Goal: Task Accomplishment & Management: Complete application form

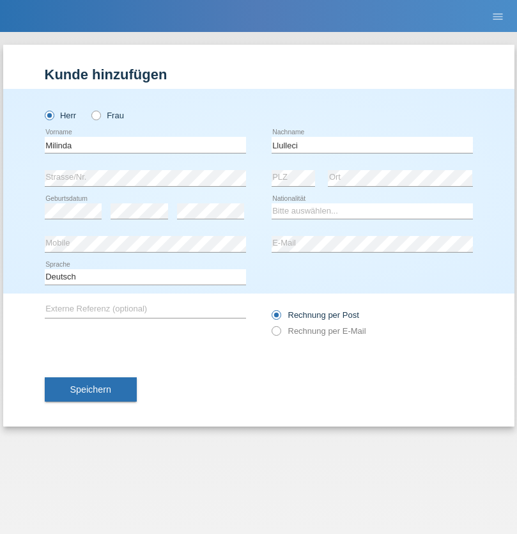
type input "Llulleci"
select select "XK"
select select "C"
select select "14"
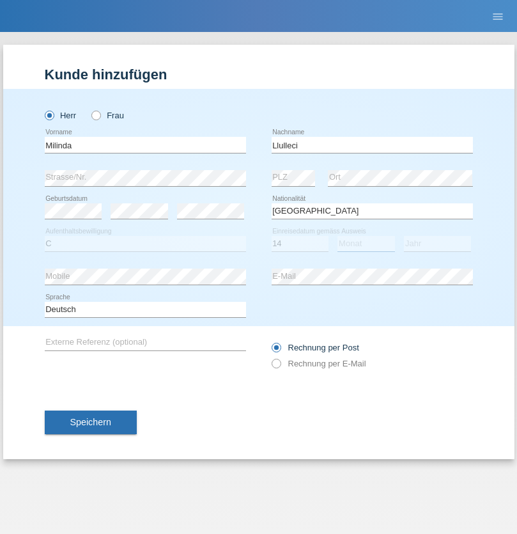
select select "04"
select select "2008"
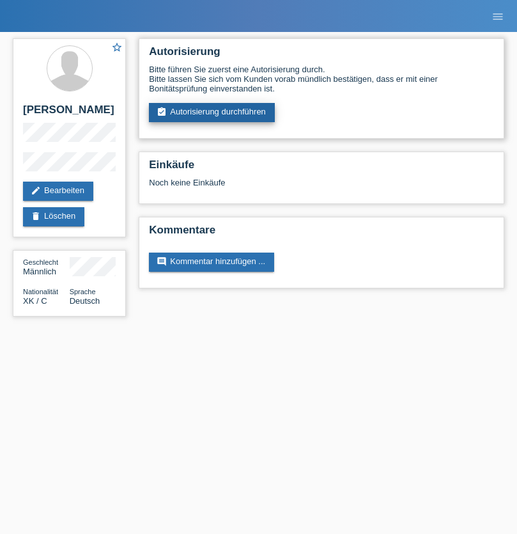
click at [212, 113] on link "assignment_turned_in Autorisierung durchführen" at bounding box center [212, 112] width 126 height 19
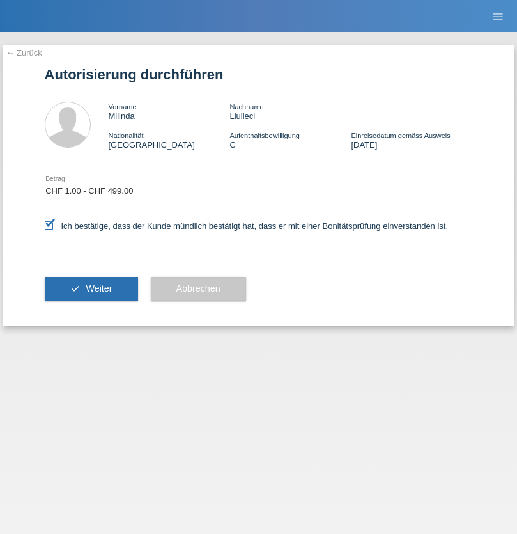
select select "1"
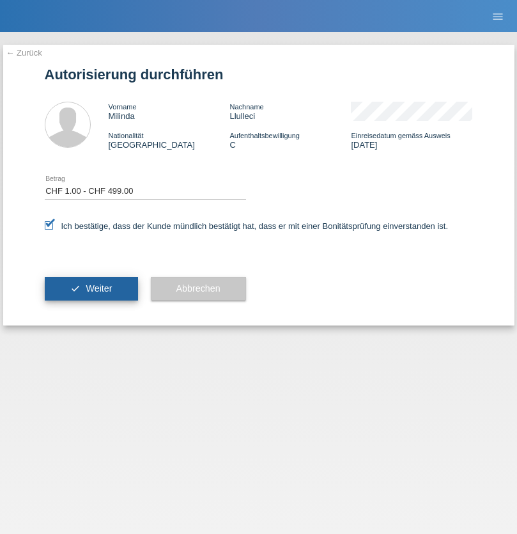
click at [91, 288] on span "Weiter" at bounding box center [99, 288] width 26 height 10
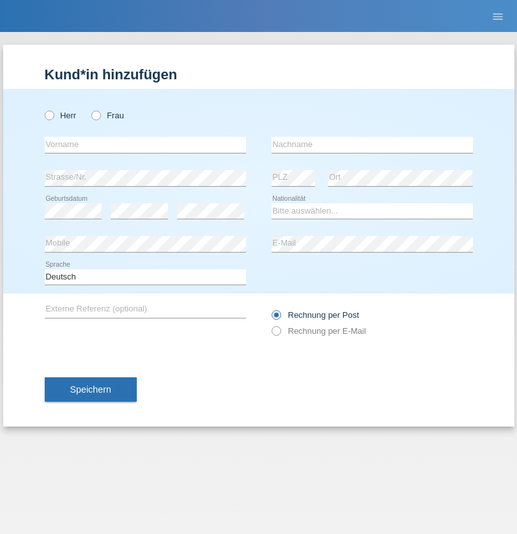
radio input "true"
click at [145, 145] on input "text" at bounding box center [145, 145] width 201 height 16
type input "[PERSON_NAME]"
click at [372, 145] on input "text" at bounding box center [372, 145] width 201 height 16
type input "Florin"
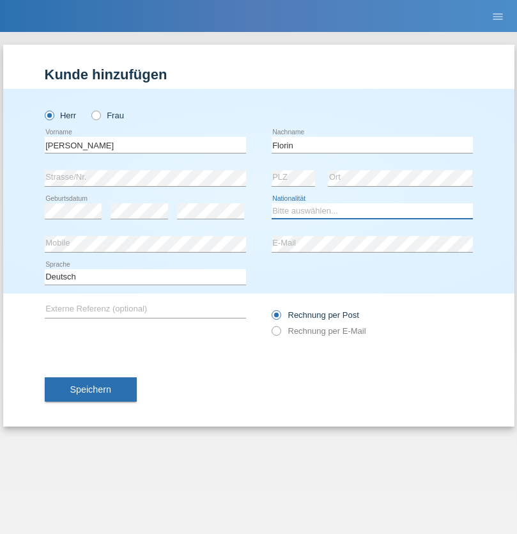
select select "RO"
select select "C"
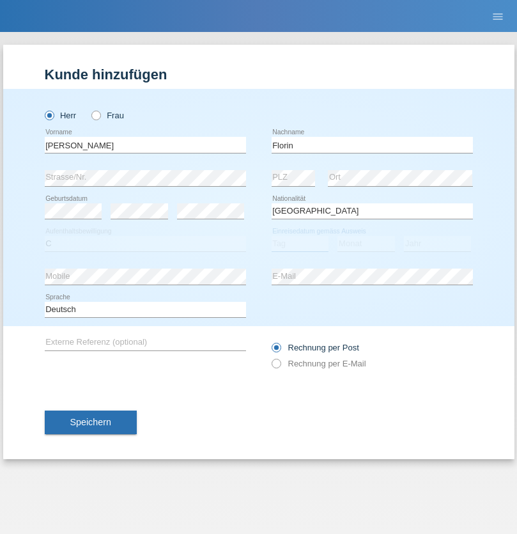
select select "29"
select select "02"
select select "2021"
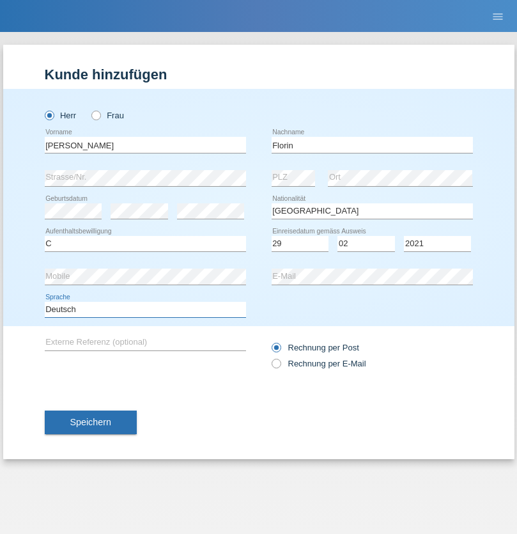
select select "en"
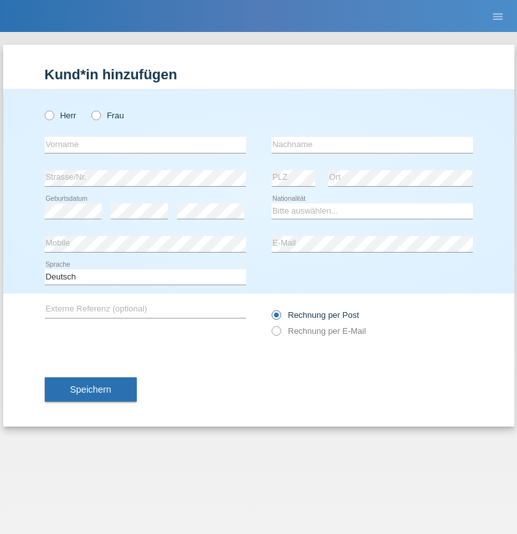
radio input "true"
click at [145, 145] on input "text" at bounding box center [145, 145] width 201 height 16
type input "Ruth"
click at [372, 145] on input "text" at bounding box center [372, 145] width 201 height 16
type input "Krebs"
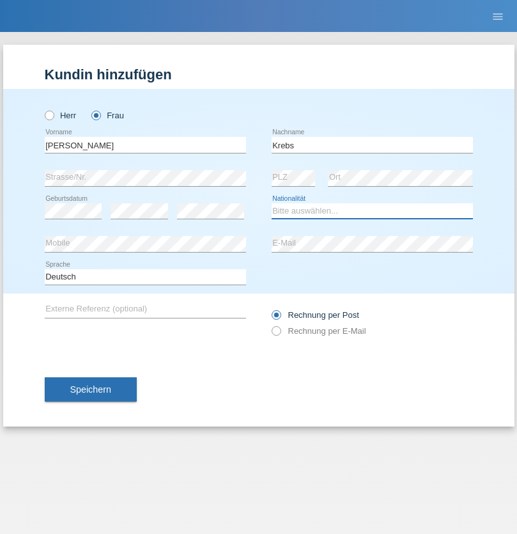
select select "CH"
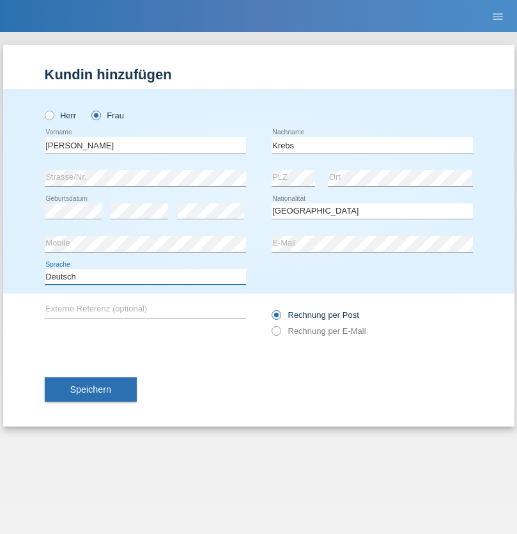
select select "en"
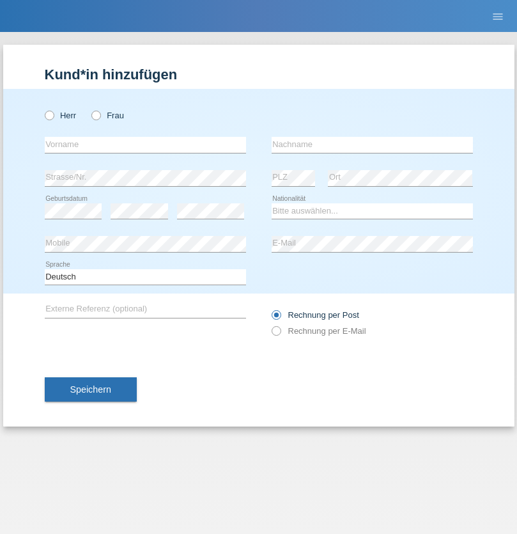
radio input "true"
click at [145, 145] on input "text" at bounding box center [145, 145] width 201 height 16
type input "Qovanaj"
click at [372, 145] on input "text" at bounding box center [372, 145] width 201 height 16
type input "Shaban"
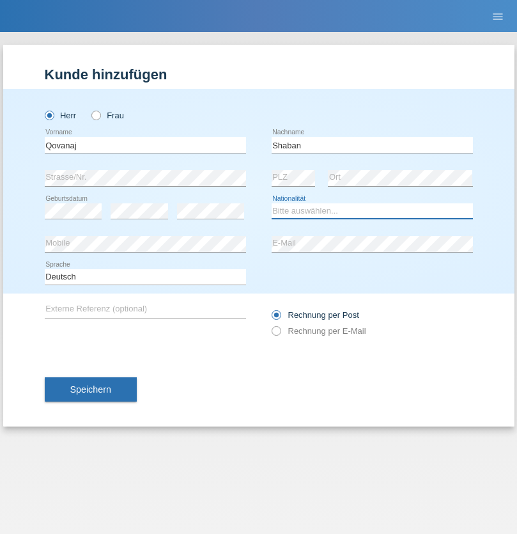
select select "CH"
radio input "true"
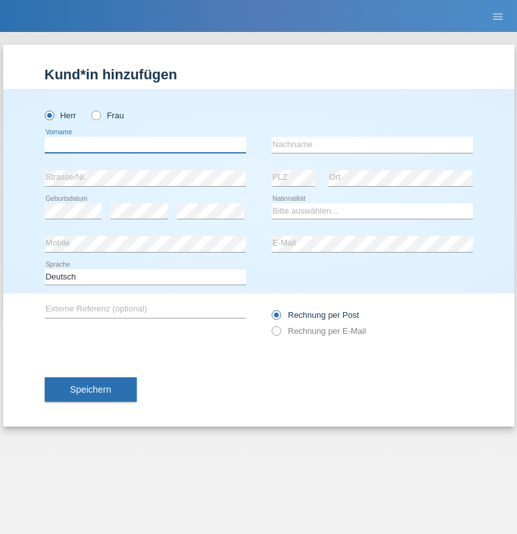
click at [145, 145] on input "text" at bounding box center [145, 145] width 201 height 16
type input "Beqir"
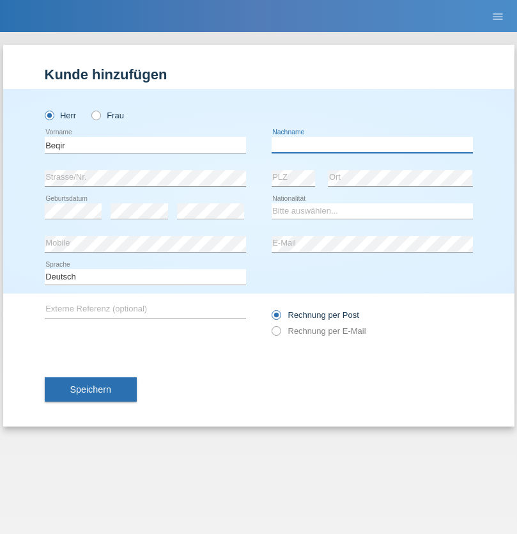
click at [372, 145] on input "text" at bounding box center [372, 145] width 201 height 16
type input "Hasani"
select select "XK"
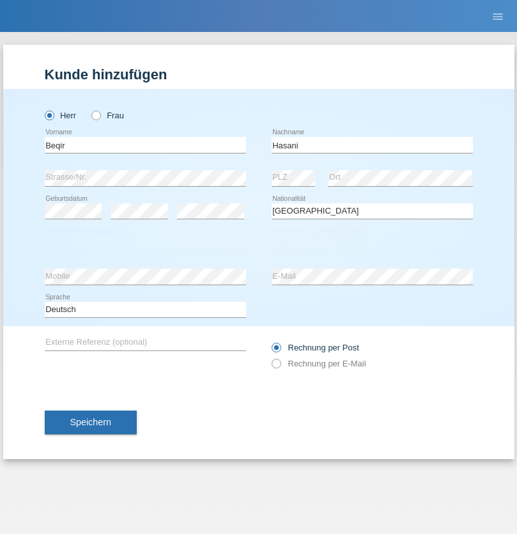
select select "C"
select select "07"
select select "03"
select select "1988"
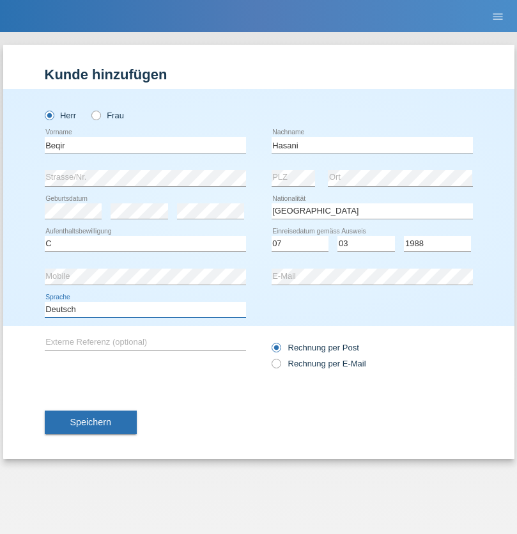
select select "en"
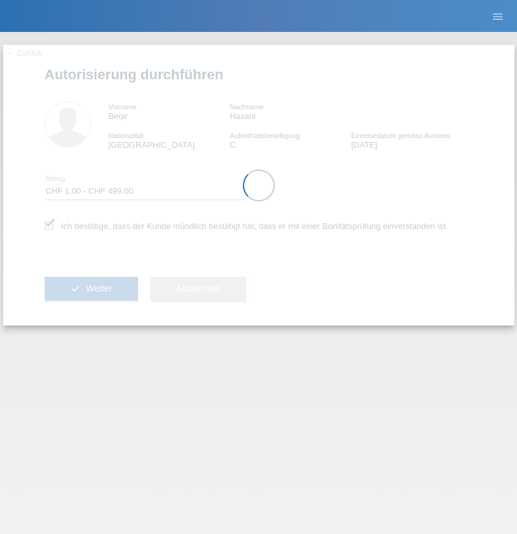
select select "1"
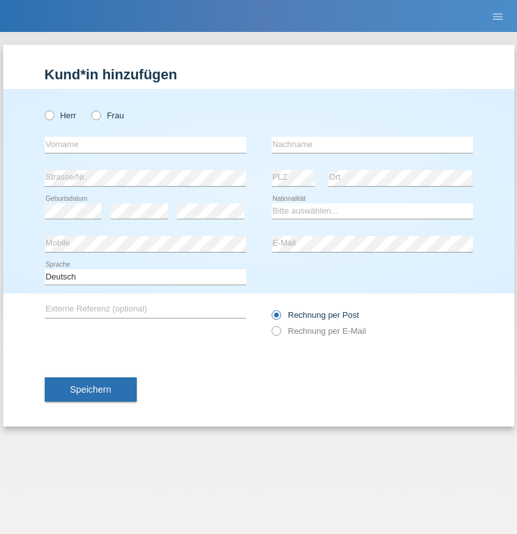
radio input "true"
click at [145, 145] on input "text" at bounding box center [145, 145] width 201 height 16
type input "Marco"
click at [372, 145] on input "text" at bounding box center [372, 145] width 201 height 16
type input "Weinlein"
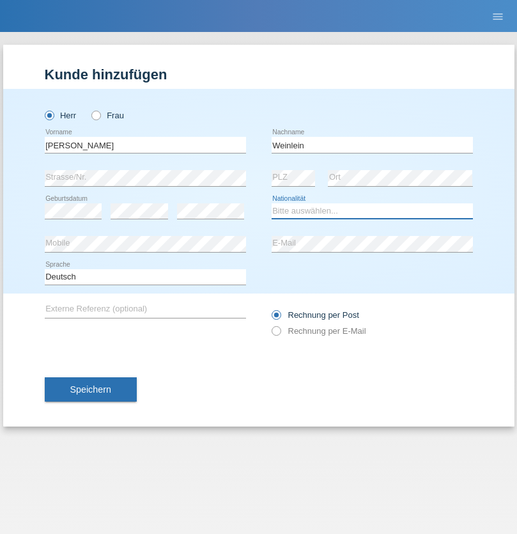
select select "CH"
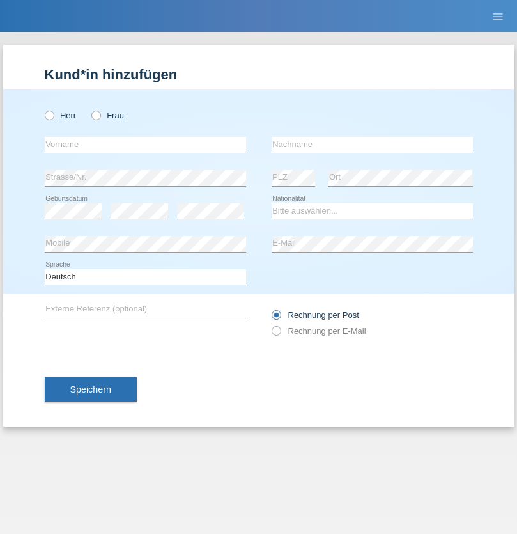
radio input "true"
click at [145, 145] on input "text" at bounding box center [145, 145] width 201 height 16
type input "Jashari lmeri"
click at [372, 145] on input "text" at bounding box center [372, 145] width 201 height 16
type input "Rabije"
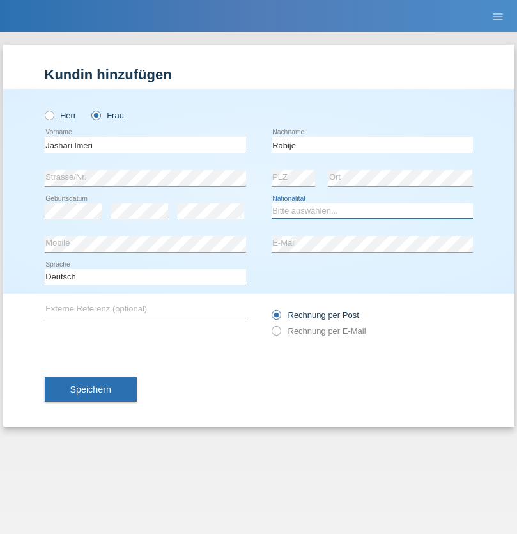
select select "CH"
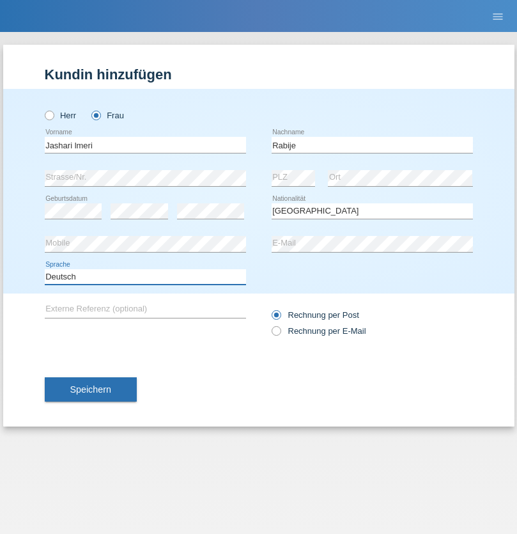
select select "en"
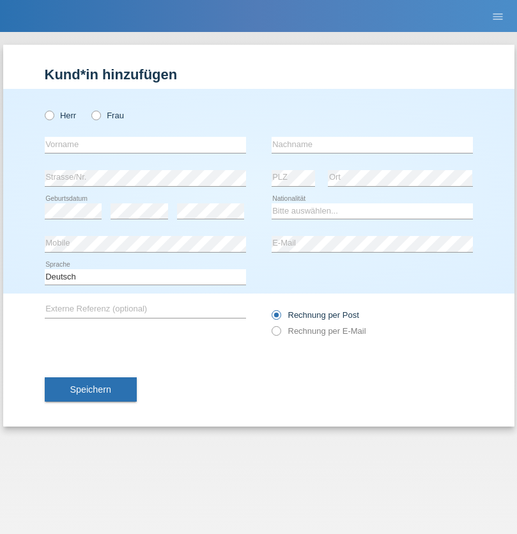
radio input "true"
click at [145, 145] on input "text" at bounding box center [145, 145] width 201 height 16
type input "firat"
click at [372, 145] on input "text" at bounding box center [372, 145] width 201 height 16
type input "kara"
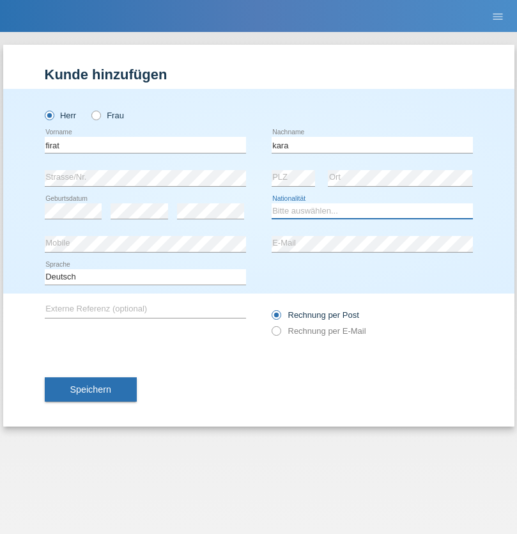
select select "CH"
radio input "true"
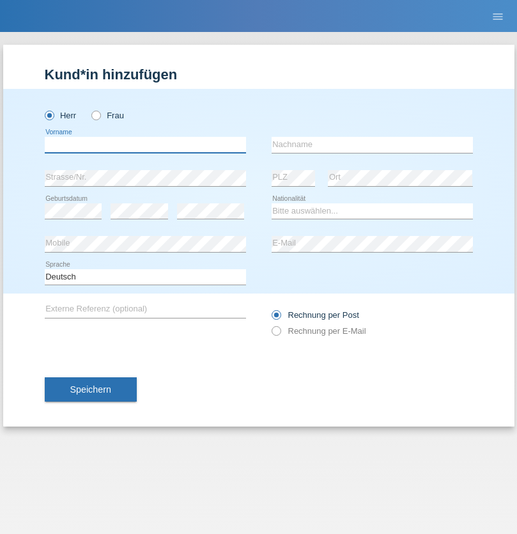
click at [145, 145] on input "text" at bounding box center [145, 145] width 201 height 16
type input "Gigov"
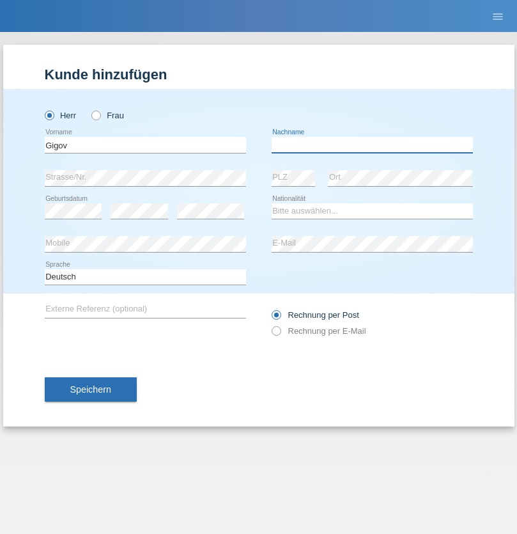
click at [372, 145] on input "text" at bounding box center [372, 145] width 201 height 16
type input "Zhan"
select select "BG"
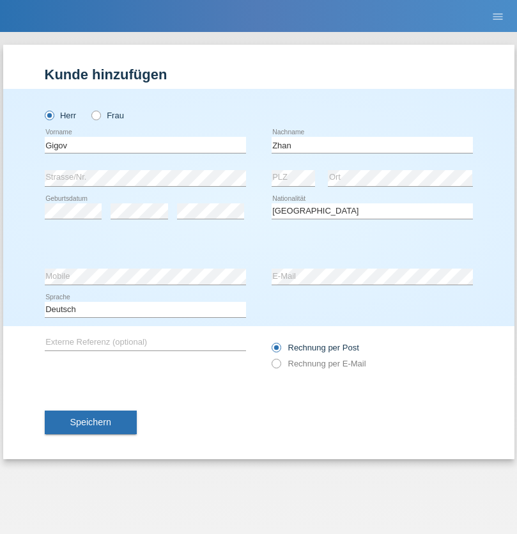
select select "C"
select select "23"
select select "10"
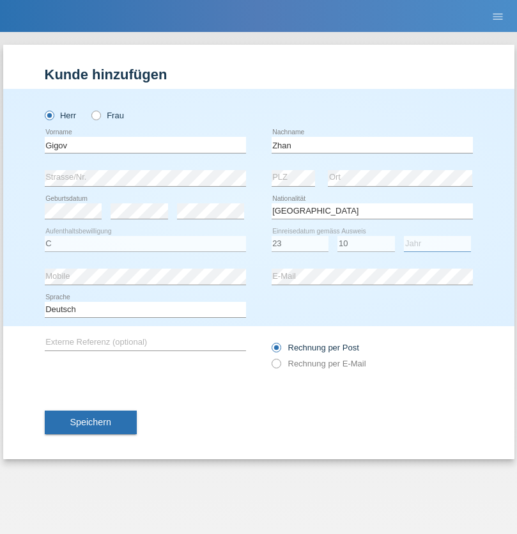
select select "2021"
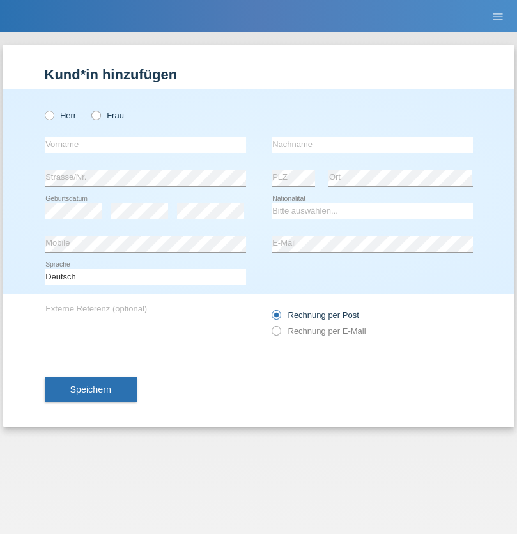
radio input "true"
click at [145, 145] on input "text" at bounding box center [145, 145] width 201 height 16
type input "Amand"
click at [372, 145] on input "text" at bounding box center [372, 145] width 201 height 16
type input "Pires"
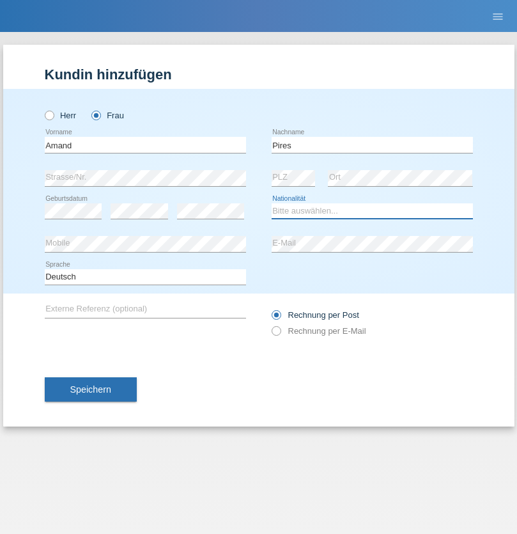
select select "CH"
radio input "true"
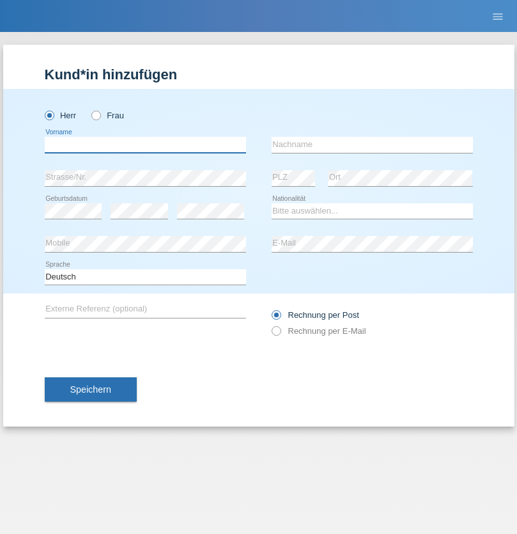
click at [145, 145] on input "text" at bounding box center [145, 145] width 201 height 16
type input "Anwar"
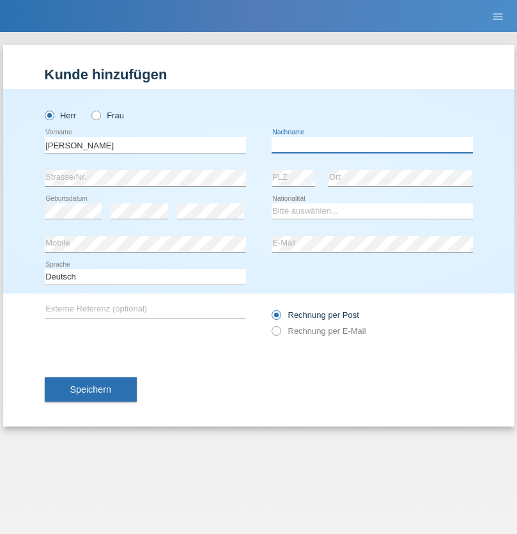
click at [372, 145] on input "text" at bounding box center [372, 145] width 201 height 16
type input "Saidi"
select select "CH"
radio input "true"
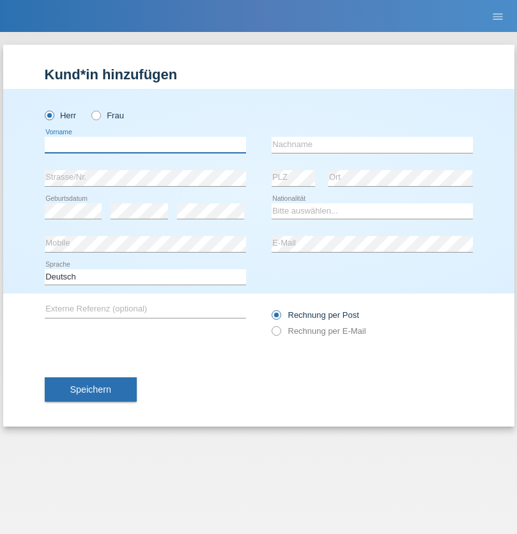
click at [145, 145] on input "text" at bounding box center [145, 145] width 201 height 16
type input "Matusa"
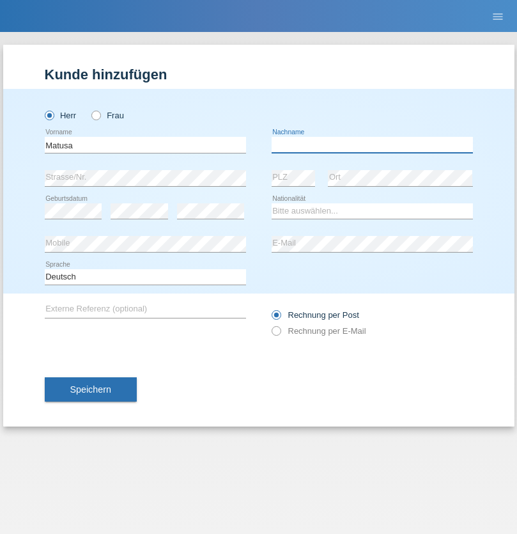
click at [372, 145] on input "text" at bounding box center [372, 145] width 201 height 16
type input "[PERSON_NAME]"
select select "OM"
select select "C"
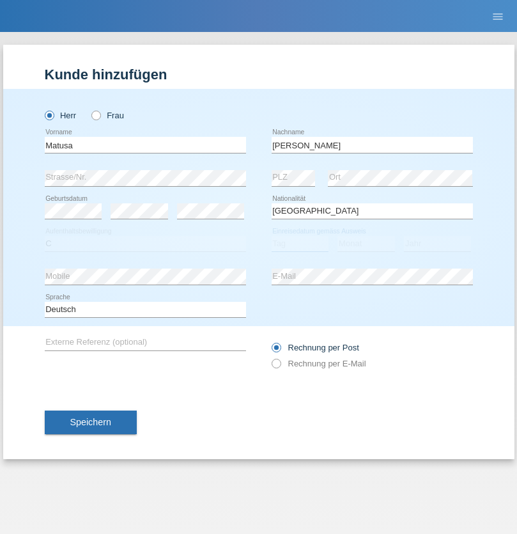
select select "01"
select select "06"
select select "2016"
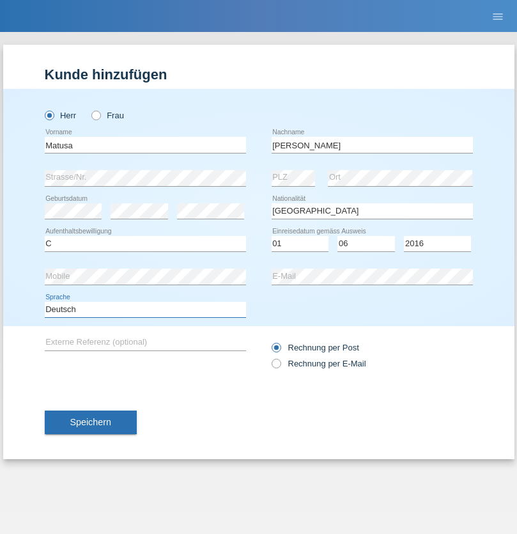
select select "en"
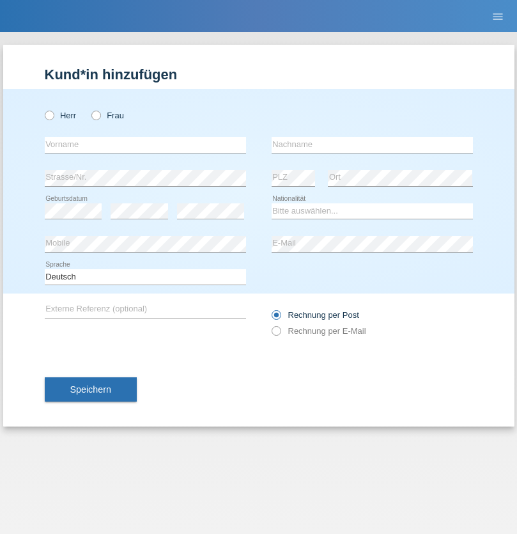
radio input "true"
click at [145, 145] on input "text" at bounding box center [145, 145] width 201 height 16
type input "[PERSON_NAME]"
click at [372, 145] on input "text" at bounding box center [372, 145] width 201 height 16
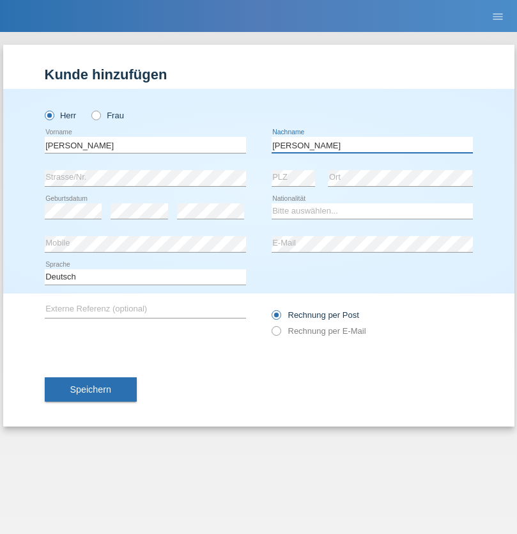
type input "[PERSON_NAME]"
select select "PT"
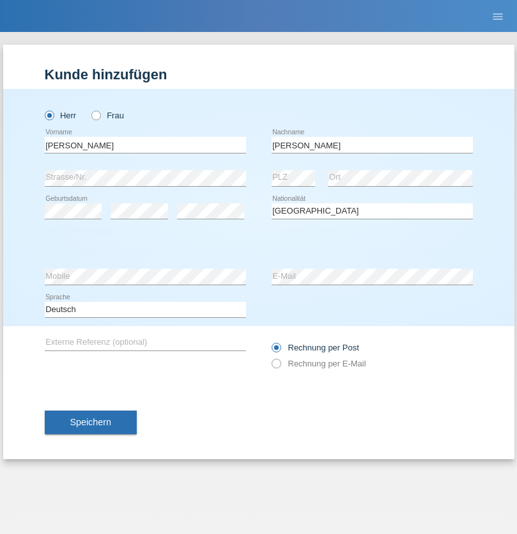
select select "C"
select select "23"
select select "08"
select select "2021"
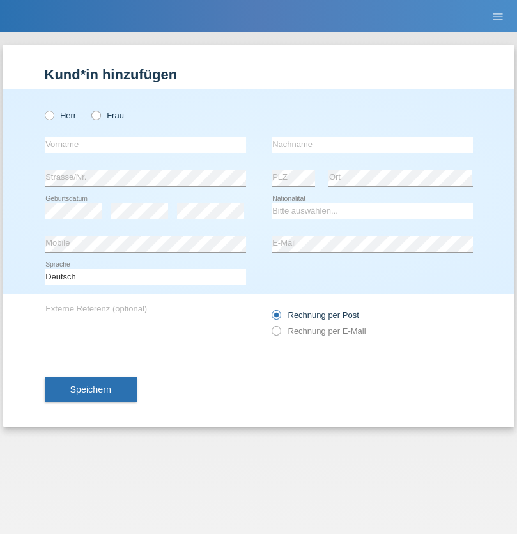
radio input "true"
click at [145, 145] on input "text" at bounding box center [145, 145] width 201 height 16
type input "[PERSON_NAME]"
click at [372, 145] on input "text" at bounding box center [372, 145] width 201 height 16
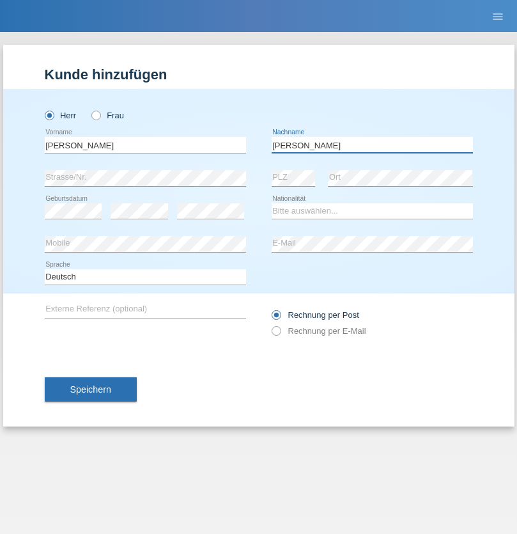
type input "[PERSON_NAME]"
select select "CH"
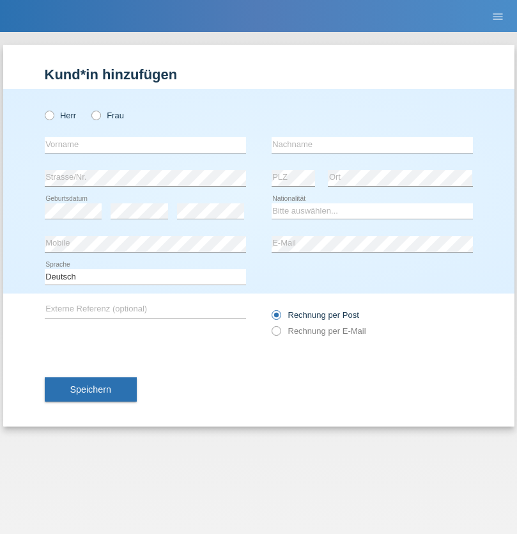
radio input "true"
click at [145, 145] on input "text" at bounding box center [145, 145] width 201 height 16
type input "Szilvia"
click at [372, 145] on input "text" at bounding box center [372, 145] width 201 height 16
type input "Olakh"
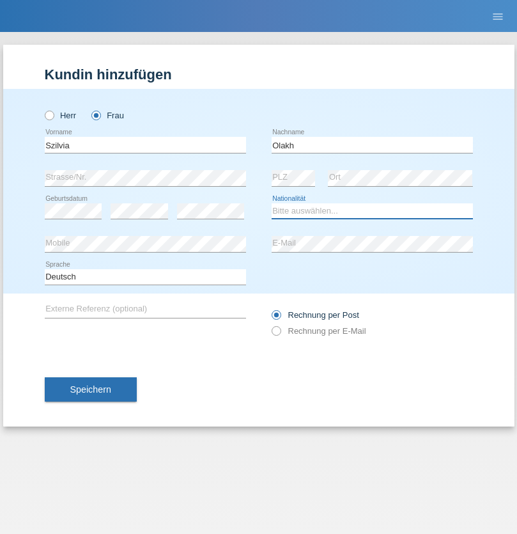
select select "UA"
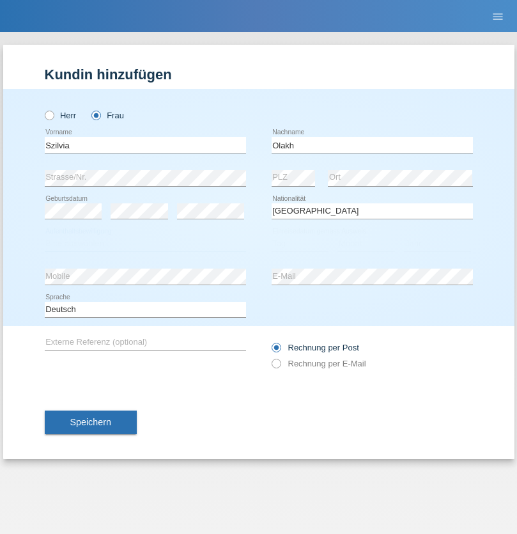
select select "C"
select select "14"
select select "09"
select select "2021"
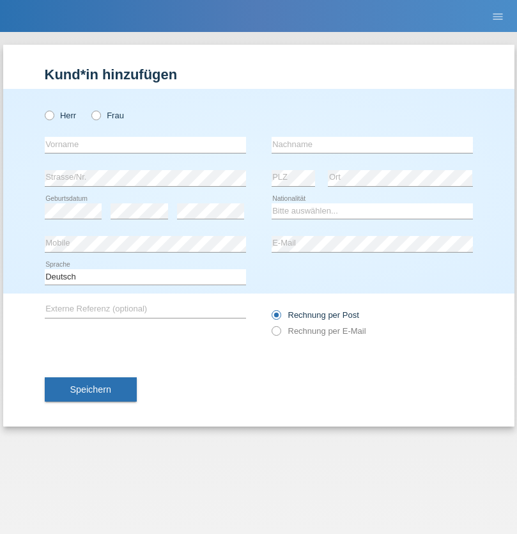
radio input "true"
click at [145, 145] on input "text" at bounding box center [145, 145] width 201 height 16
type input "Asrit"
click at [372, 145] on input "text" at bounding box center [372, 145] width 201 height 16
type input "Kupa"
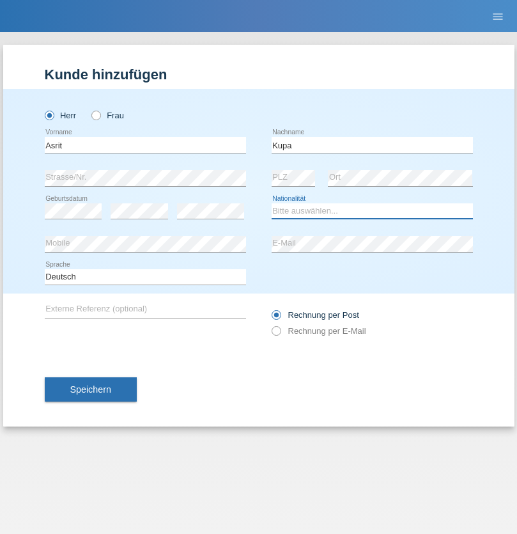
select select "MK"
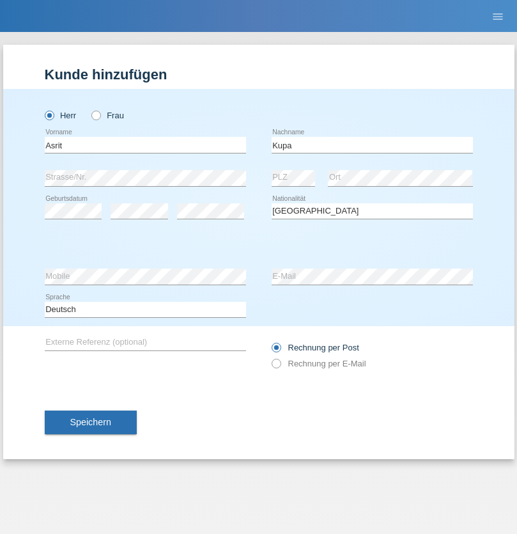
select select "C"
select select "27"
select select "05"
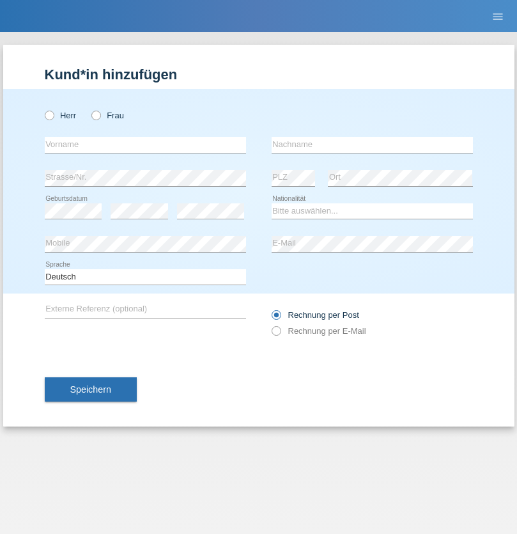
radio input "true"
click at [145, 145] on input "text" at bounding box center [145, 145] width 201 height 16
type input "[PERSON_NAME]"
click at [372, 145] on input "text" at bounding box center [372, 145] width 201 height 16
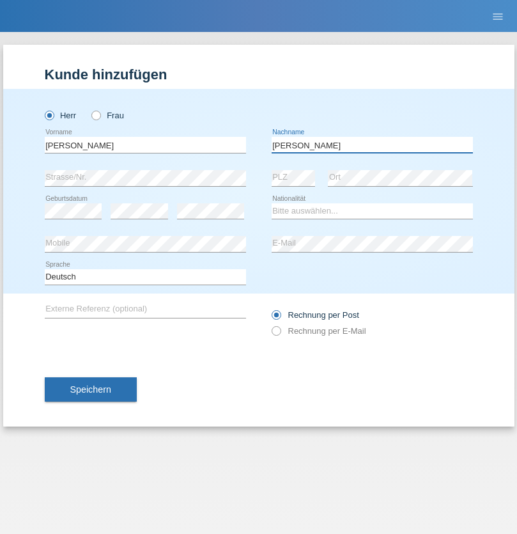
type input "[PERSON_NAME]"
select select "SY"
select select "C"
select select "14"
select select "09"
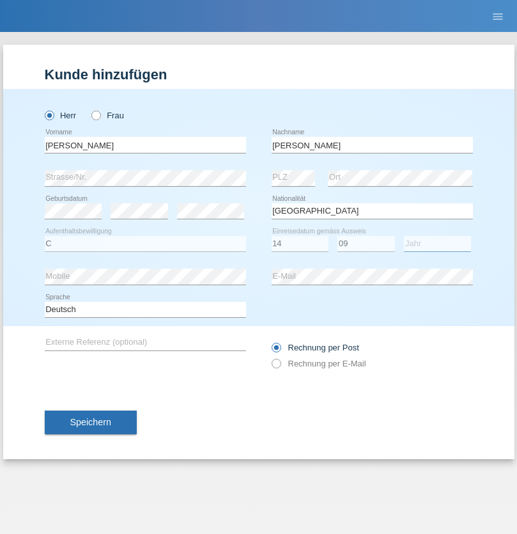
select select "2021"
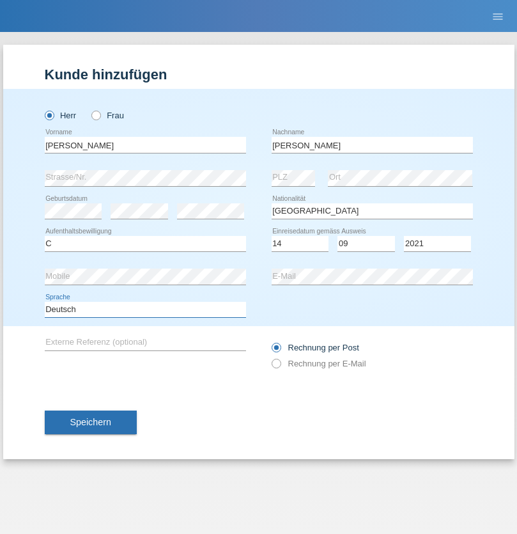
select select "en"
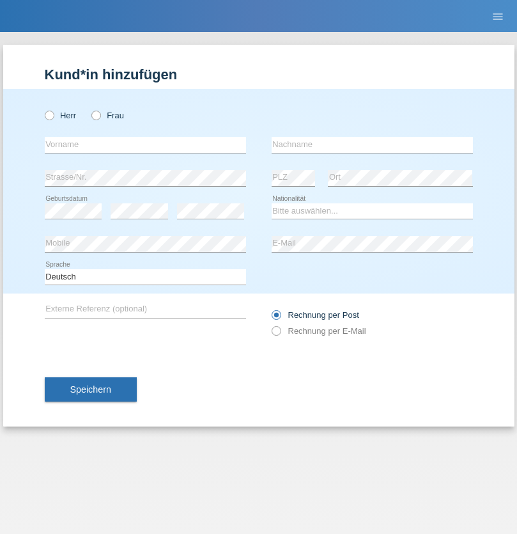
radio input "true"
select select "CH"
radio input "true"
click at [145, 145] on input "text" at bounding box center [145, 145] width 201 height 16
type input "[PERSON_NAME]"
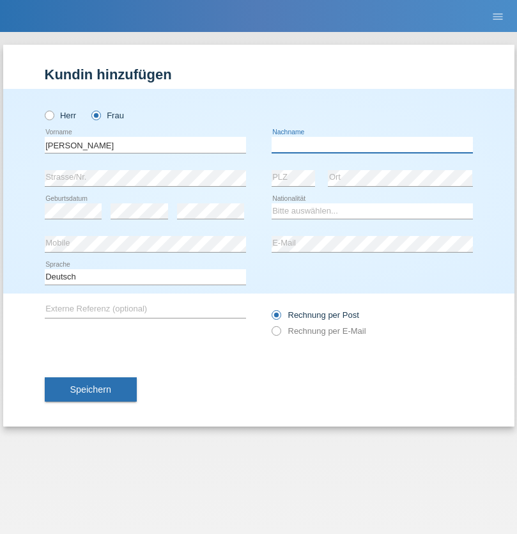
click at [372, 145] on input "text" at bounding box center [372, 145] width 201 height 16
type input "Bacic"
select select "CH"
